Goal: Find specific page/section: Find specific page/section

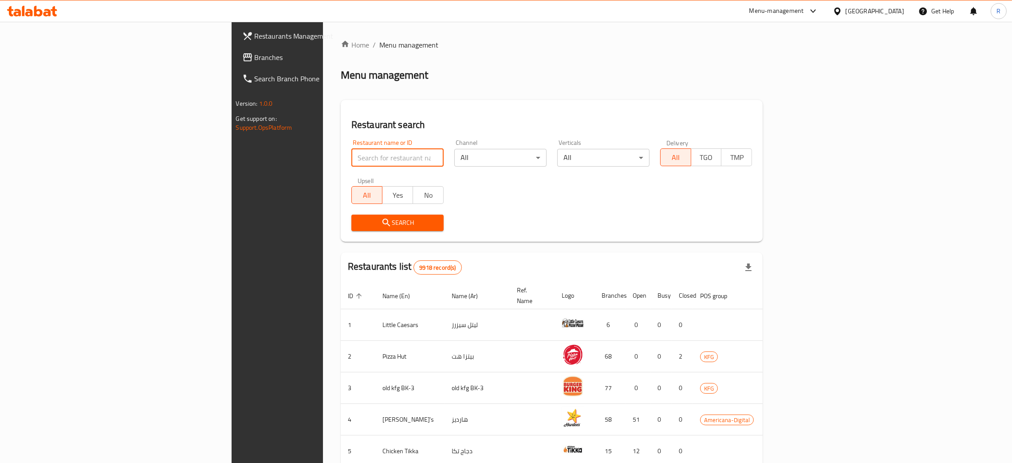
click at [352, 161] on input "search" at bounding box center [398, 158] width 92 height 18
type input "zenzoo"
click button "Search" at bounding box center [398, 222] width 92 height 16
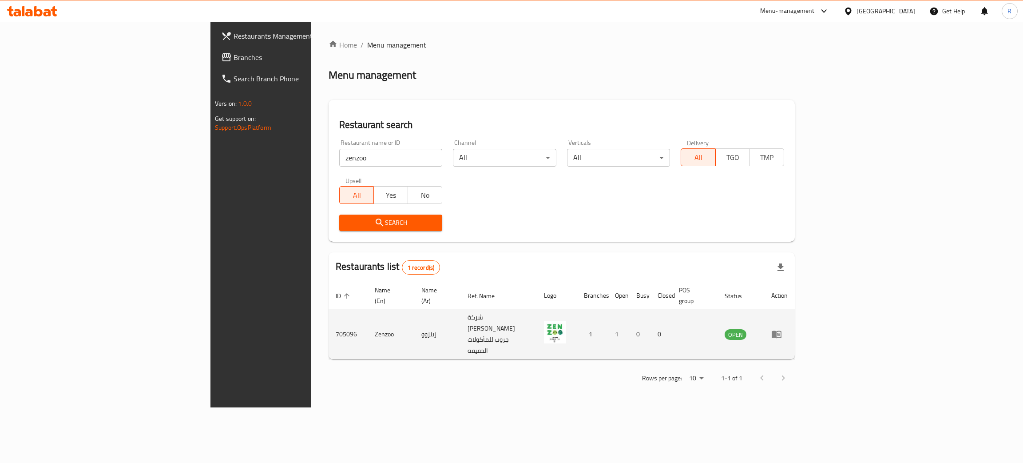
click at [328, 314] on td "705096" at bounding box center [347, 334] width 39 height 50
copy td "705096"
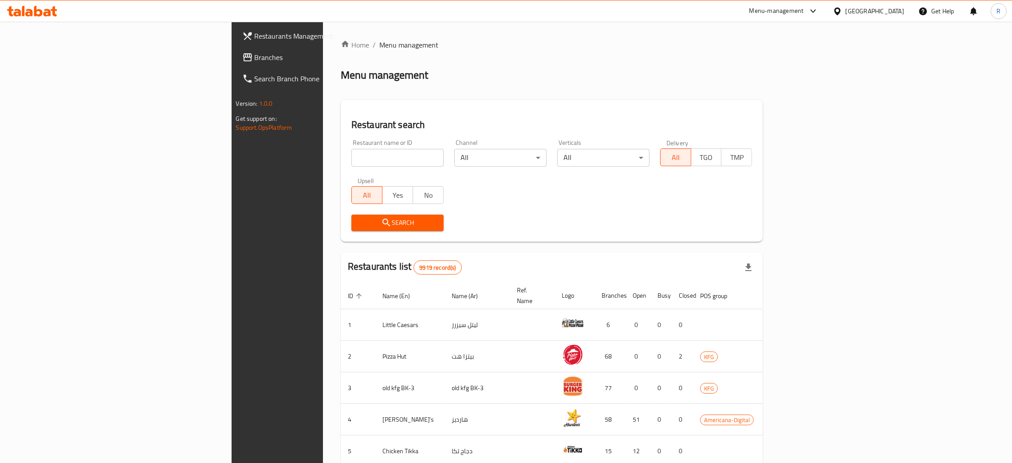
click at [352, 145] on div "Restaurant name or ID Restaurant name or ID" at bounding box center [398, 152] width 92 height 27
click at [352, 151] on input "search" at bounding box center [398, 158] width 92 height 18
type input "[PERSON_NAME]"
click button "Search" at bounding box center [398, 222] width 92 height 16
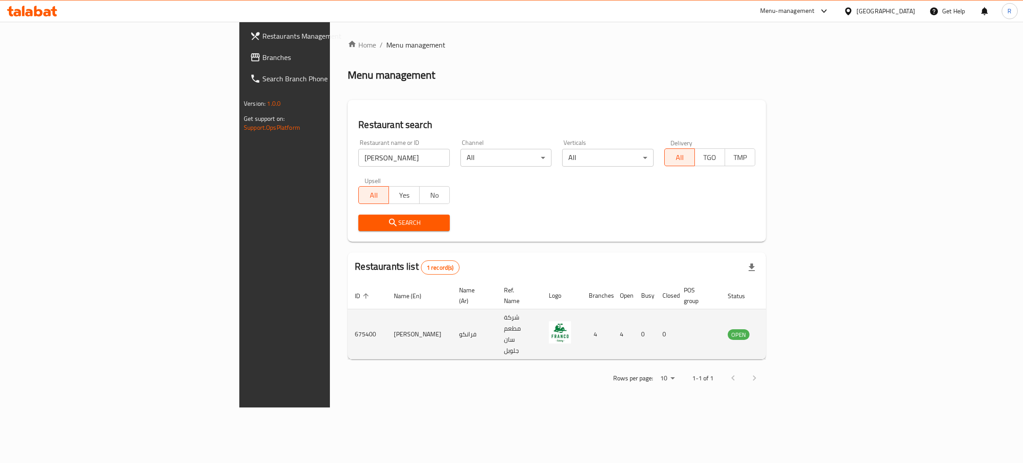
click at [348, 316] on td "675400" at bounding box center [367, 334] width 39 height 50
copy td "675400"
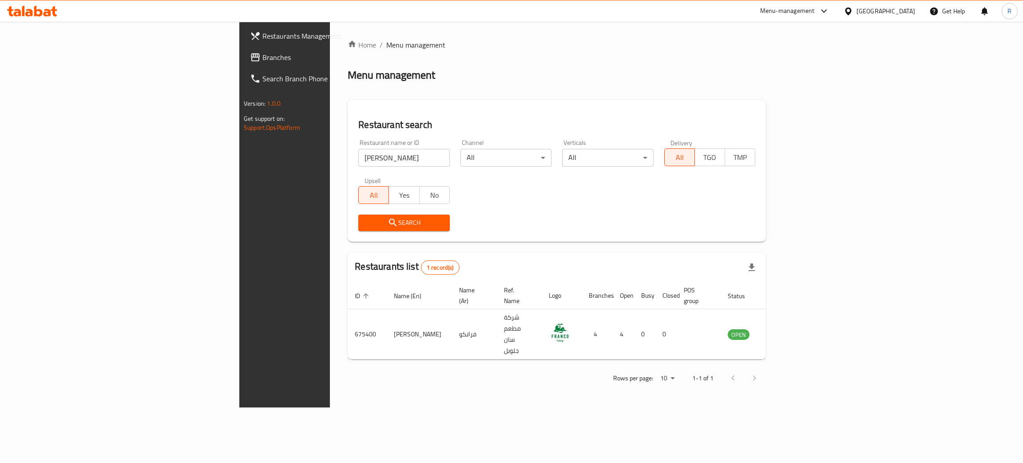
click at [815, 6] on div "Menu-management" at bounding box center [787, 11] width 55 height 11
click at [744, 59] on div "Agent Campaigns Center" at bounding box center [777, 60] width 67 height 10
